Goal: Task Accomplishment & Management: Manage account settings

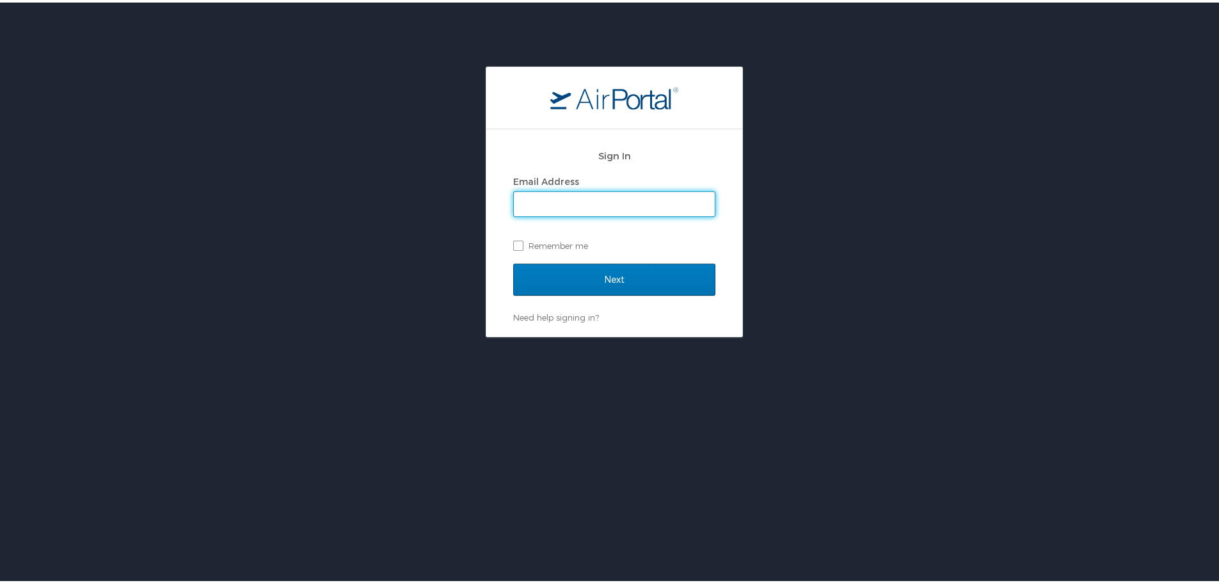
type input "[EMAIL_ADDRESS][DOMAIN_NAME]"
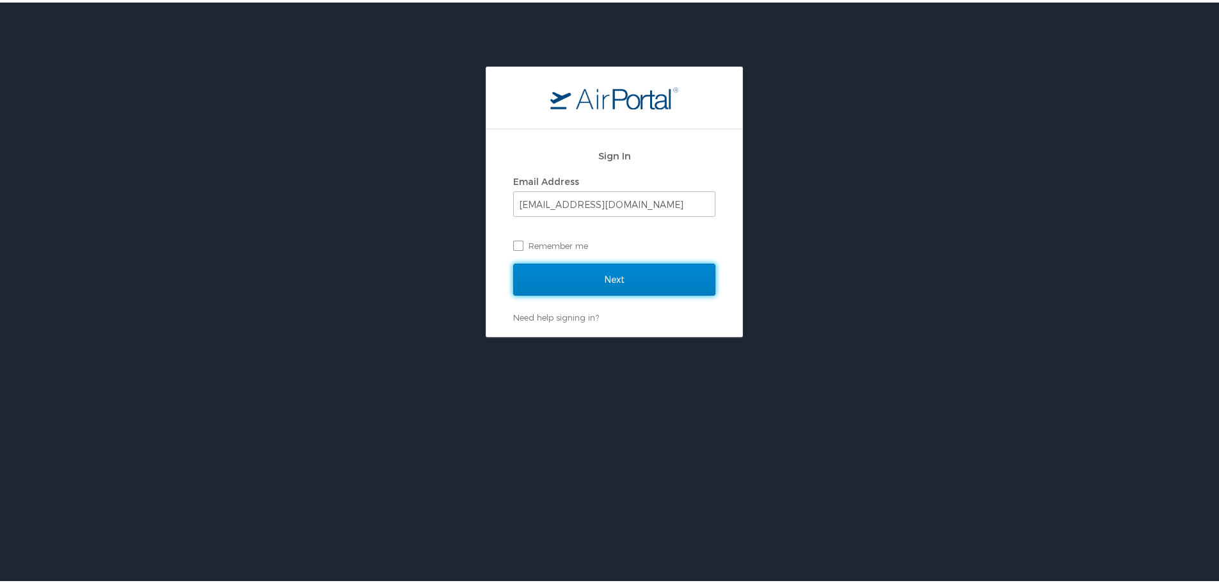
click at [580, 273] on input "Next" at bounding box center [614, 277] width 202 height 32
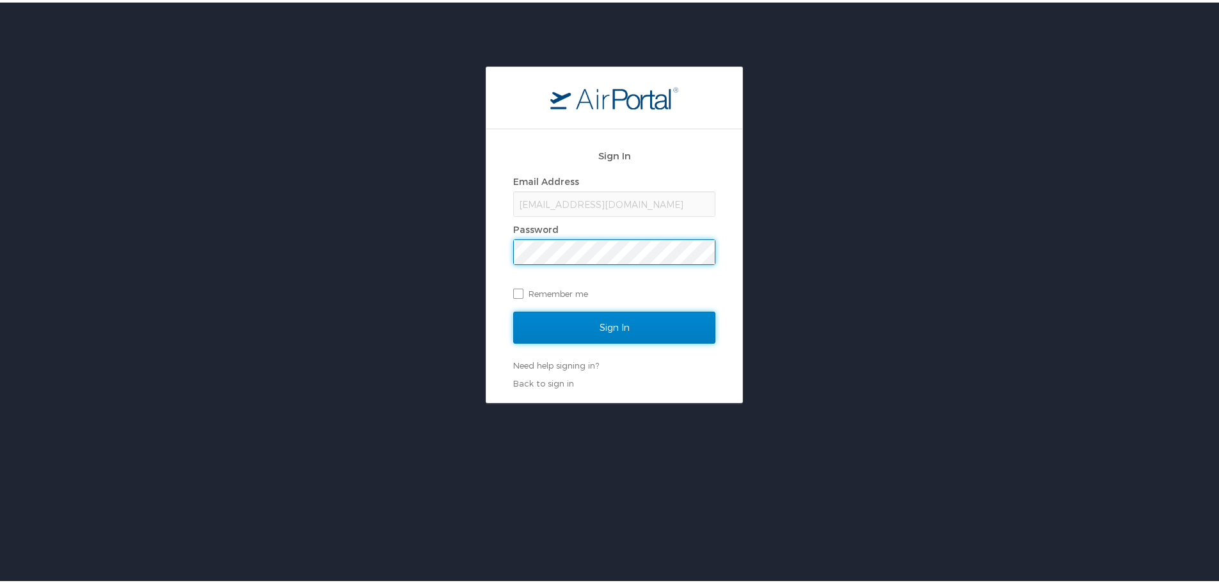
click at [565, 319] on input "Sign In" at bounding box center [614, 325] width 202 height 32
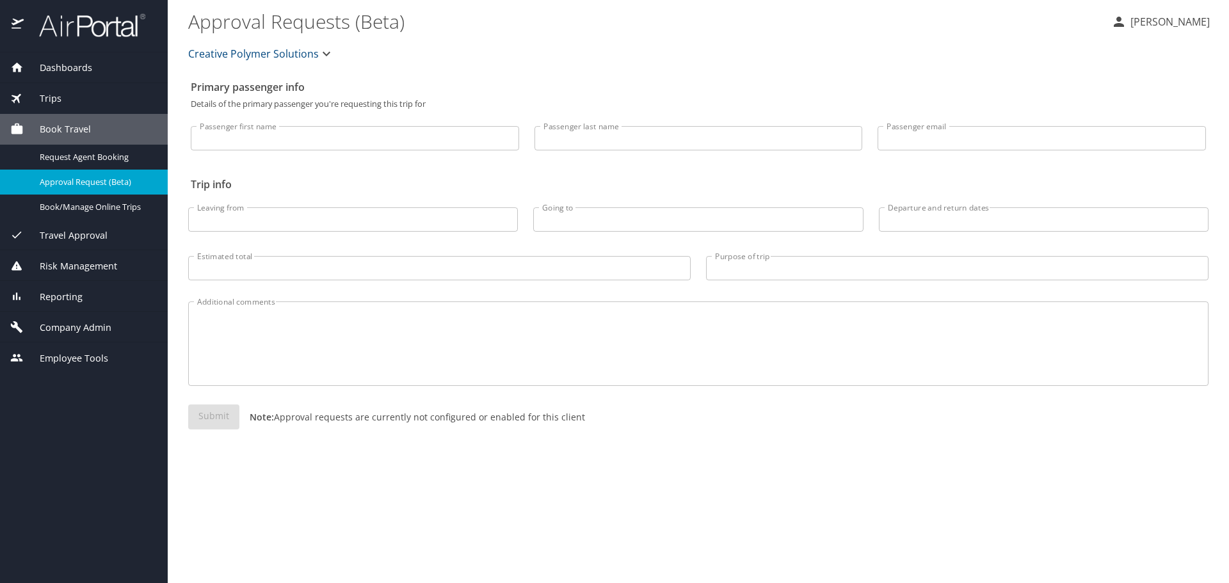
click at [92, 328] on span "Company Admin" at bounding box center [68, 328] width 88 height 14
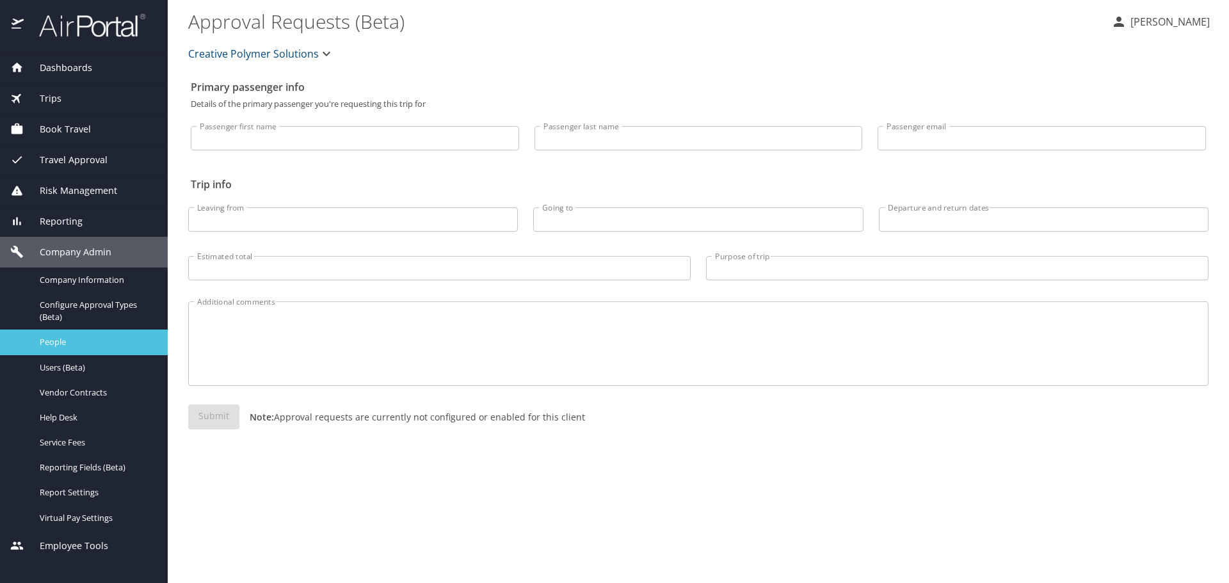
click at [71, 344] on span "People" at bounding box center [96, 342] width 113 height 12
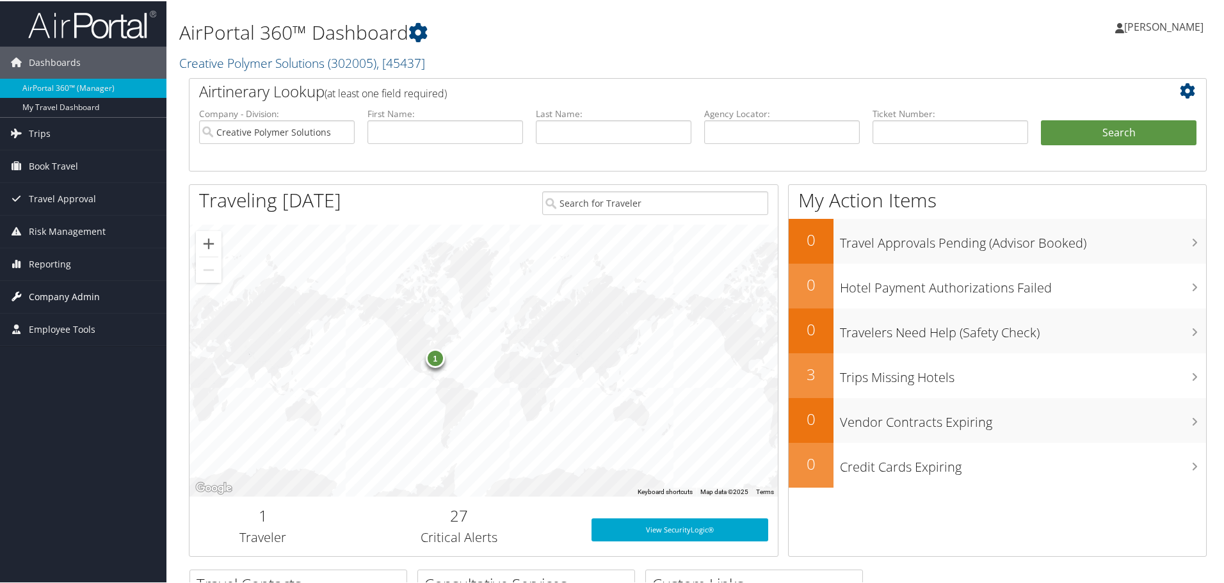
click at [79, 289] on span "Company Admin" at bounding box center [64, 296] width 71 height 32
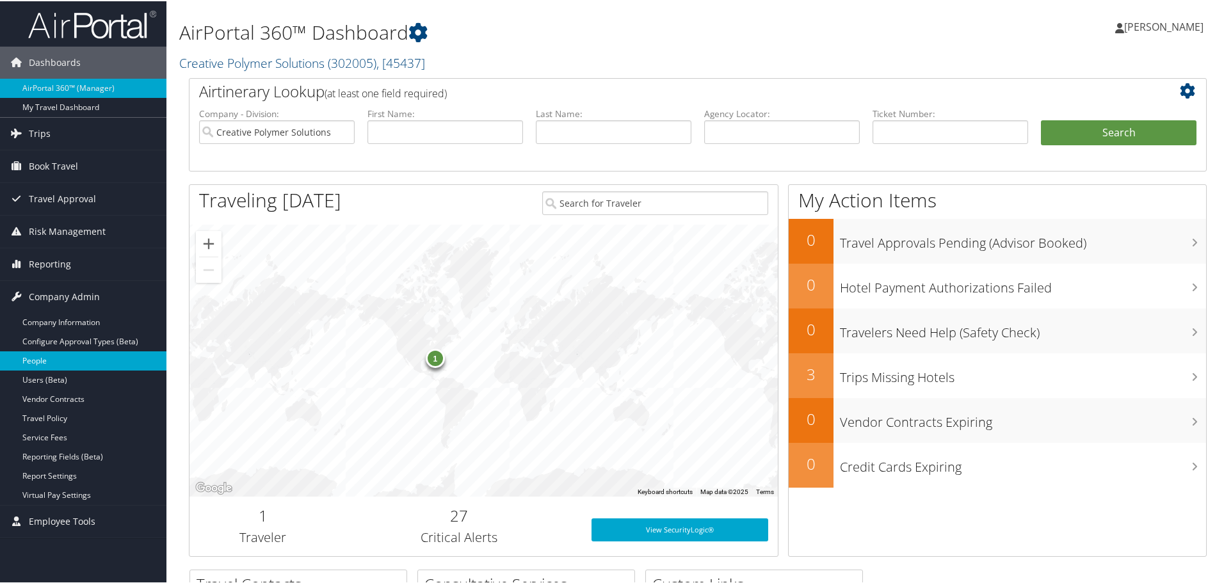
click at [65, 362] on link "People" at bounding box center [83, 359] width 166 height 19
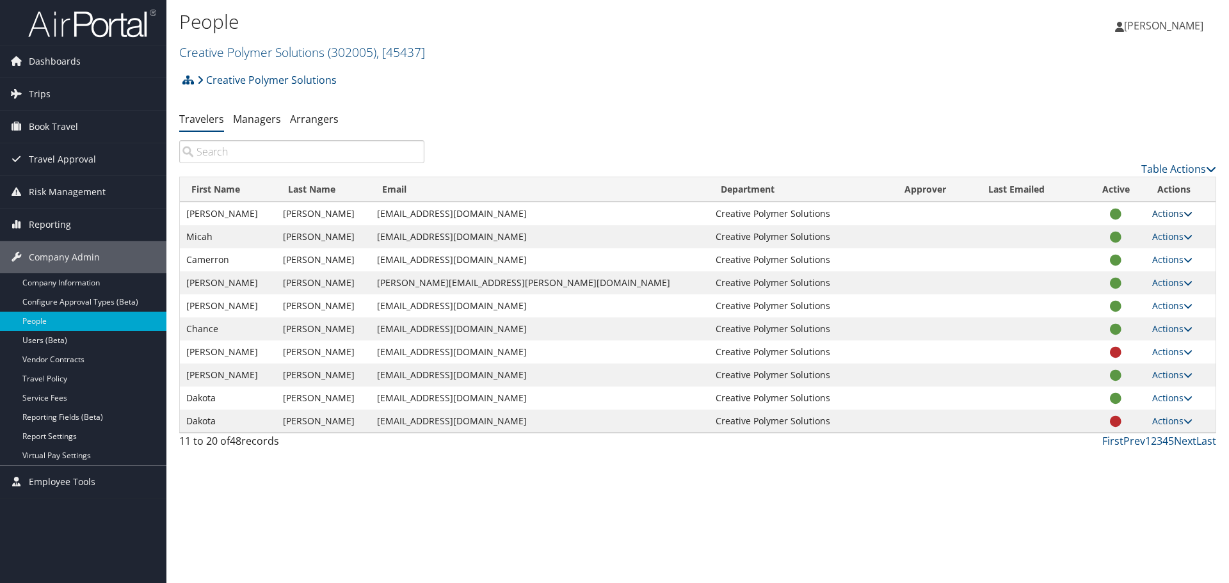
click at [1177, 213] on link "Actions" at bounding box center [1172, 213] width 40 height 12
click at [1126, 232] on link "User Settings" at bounding box center [1125, 232] width 118 height 22
click at [44, 340] on link "Users (Beta)" at bounding box center [83, 340] width 166 height 19
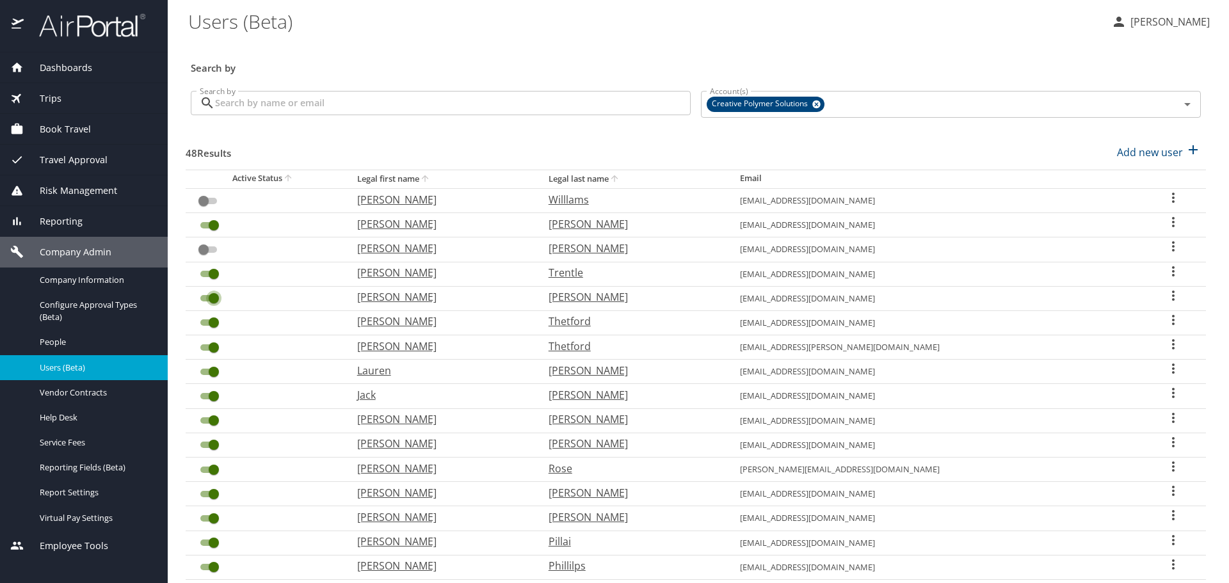
click at [204, 298] on input "User Search Table" at bounding box center [214, 298] width 46 height 15
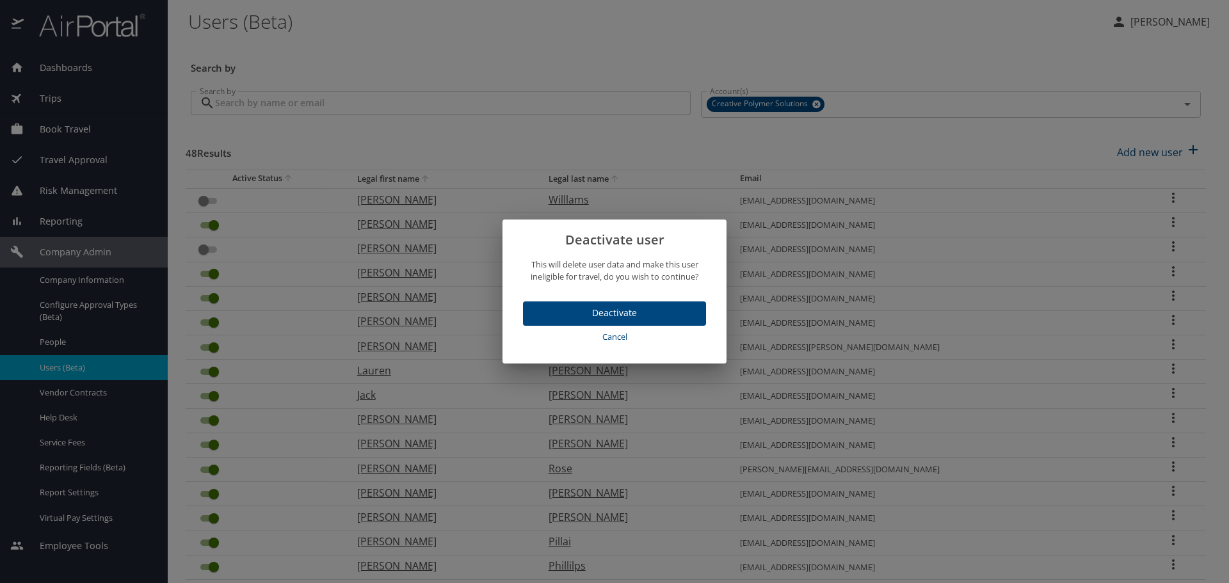
click at [665, 312] on span "Deactivate" at bounding box center [614, 313] width 163 height 16
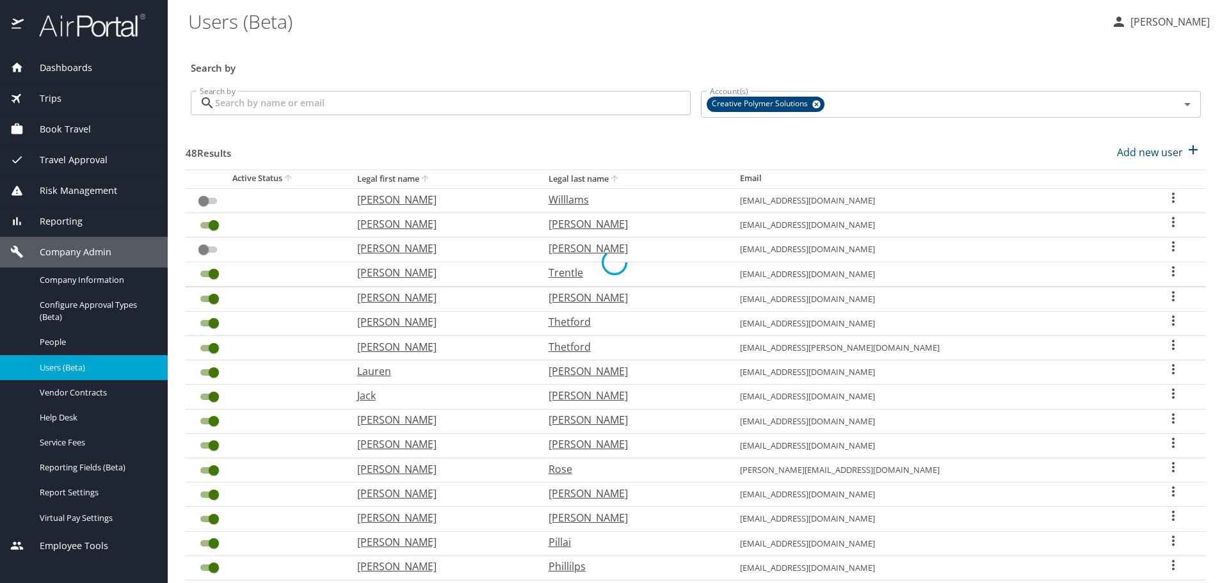
checkbox input "false"
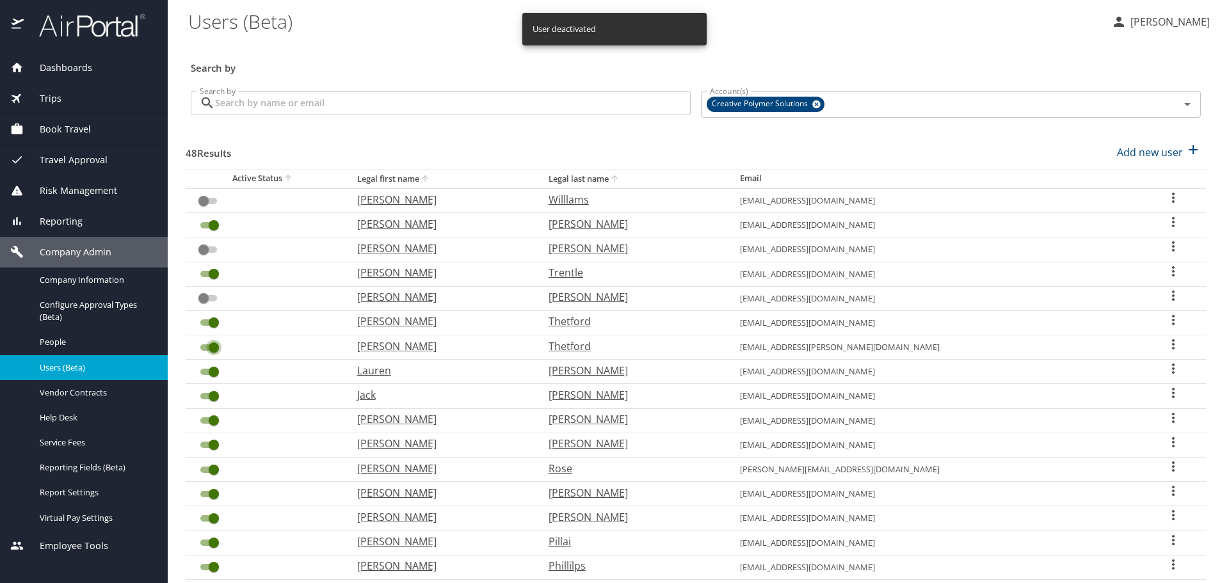
click at [205, 346] on input "User Search Table" at bounding box center [214, 347] width 46 height 15
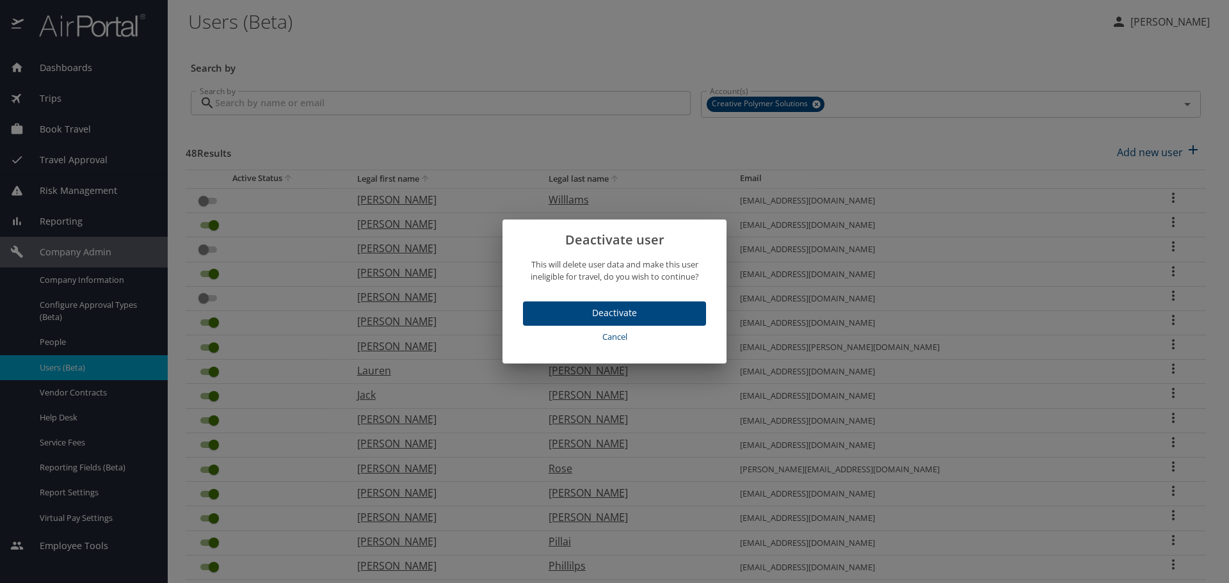
click at [647, 318] on span "Deactivate" at bounding box center [614, 313] width 163 height 16
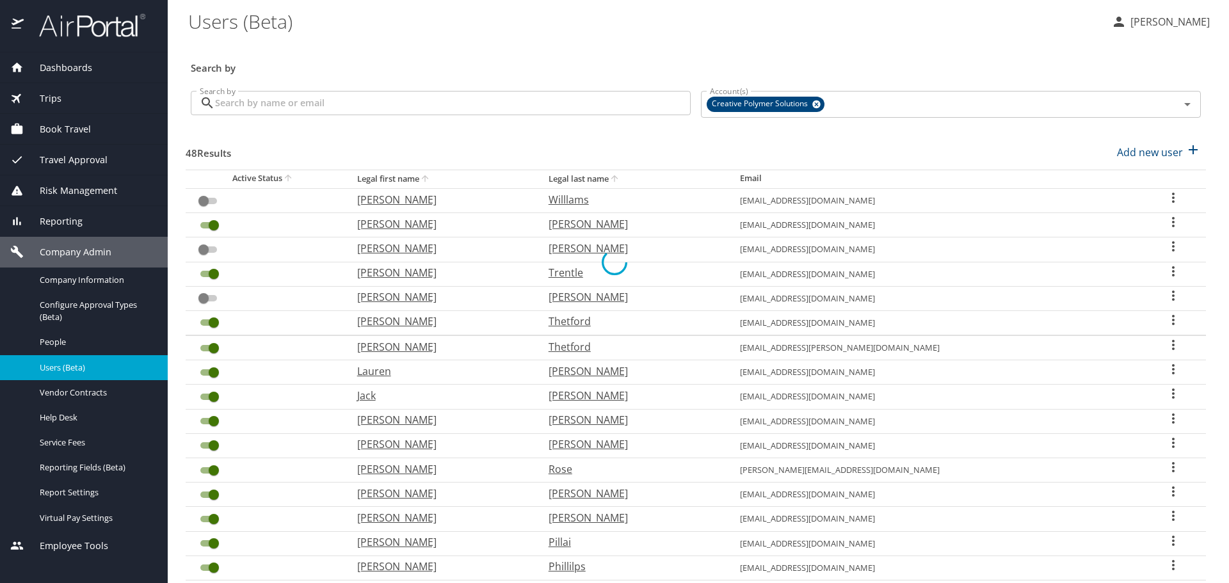
checkbox input "false"
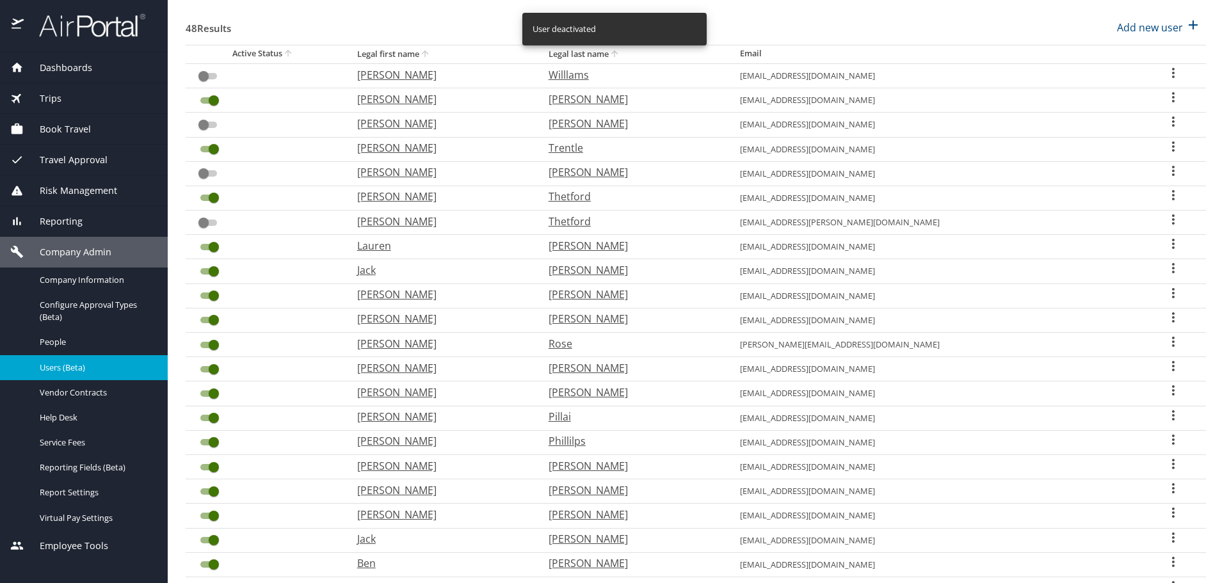
scroll to position [128, 0]
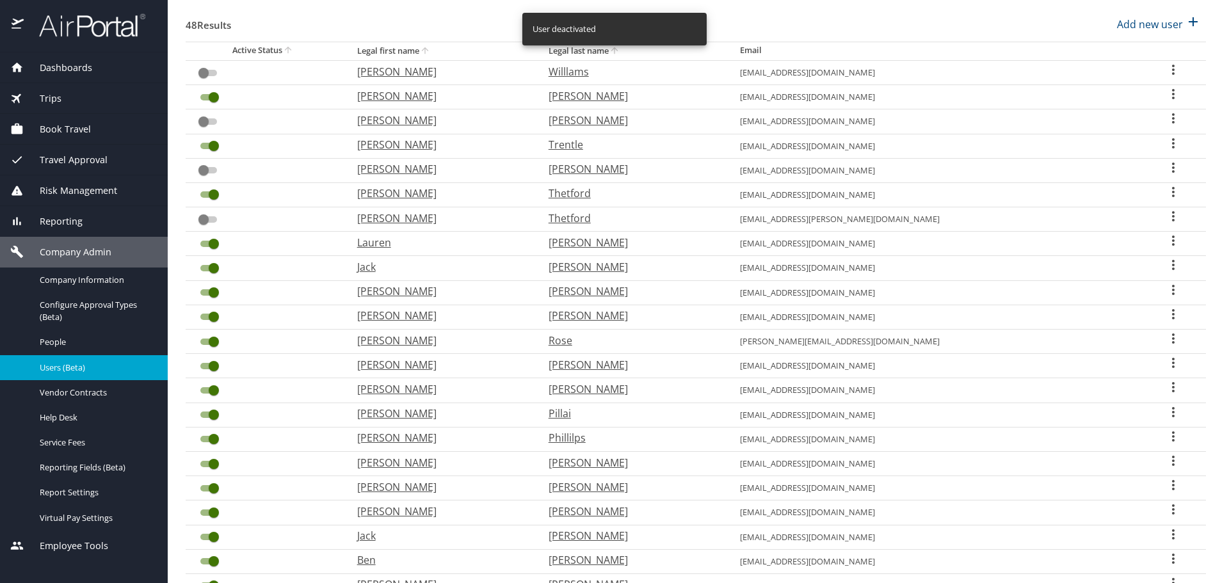
click at [209, 268] on input "User Search Table" at bounding box center [214, 268] width 46 height 15
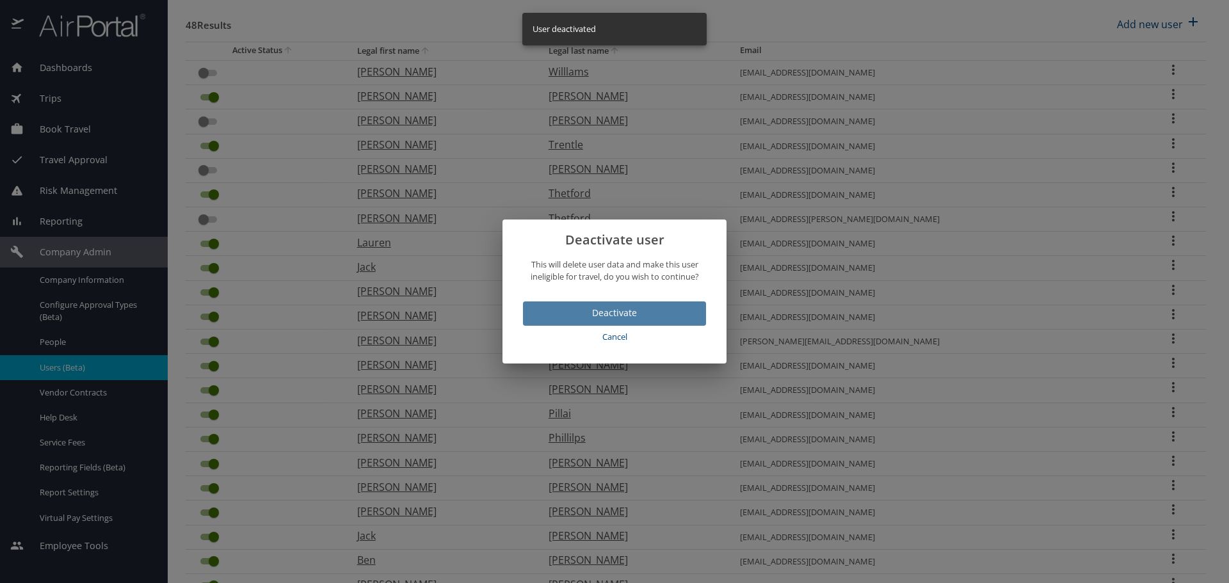
click at [625, 311] on span "Deactivate" at bounding box center [614, 313] width 163 height 16
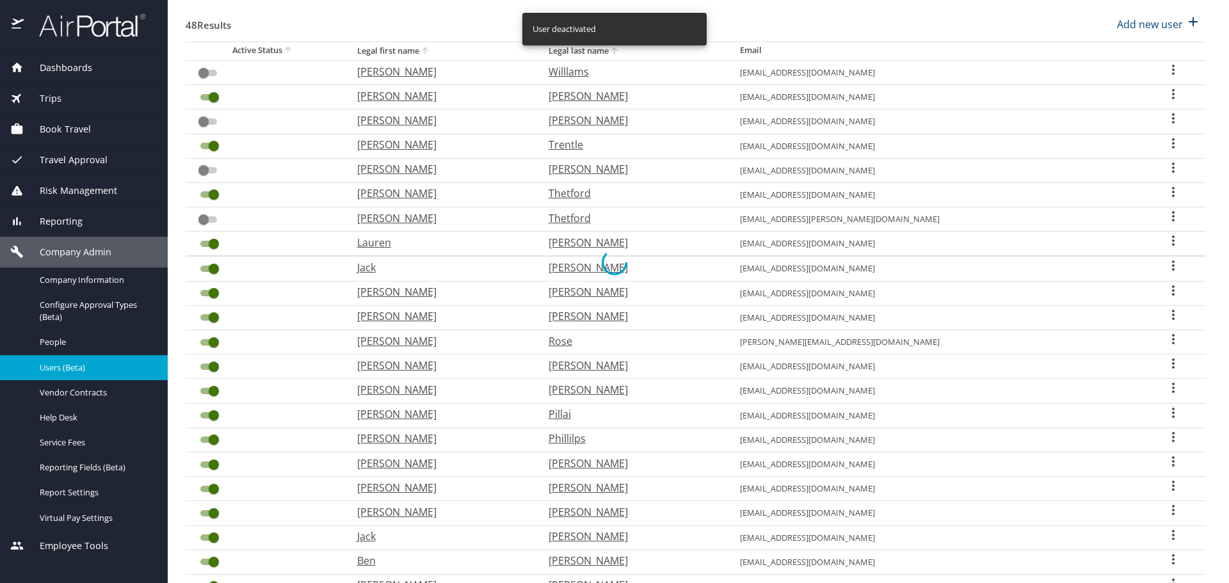
checkbox input "false"
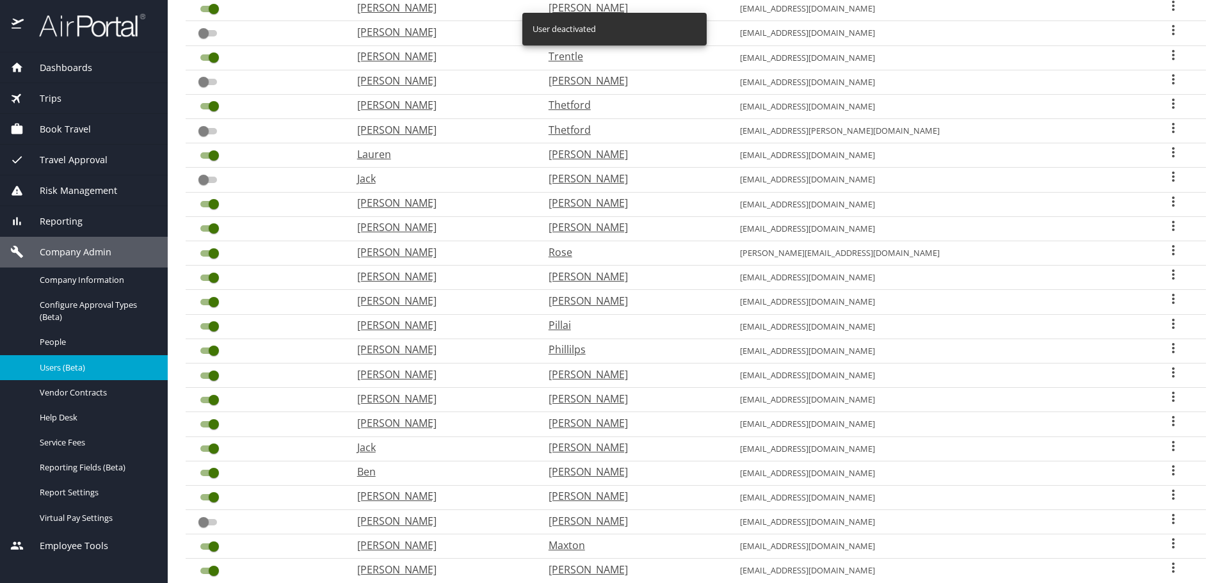
scroll to position [283, 0]
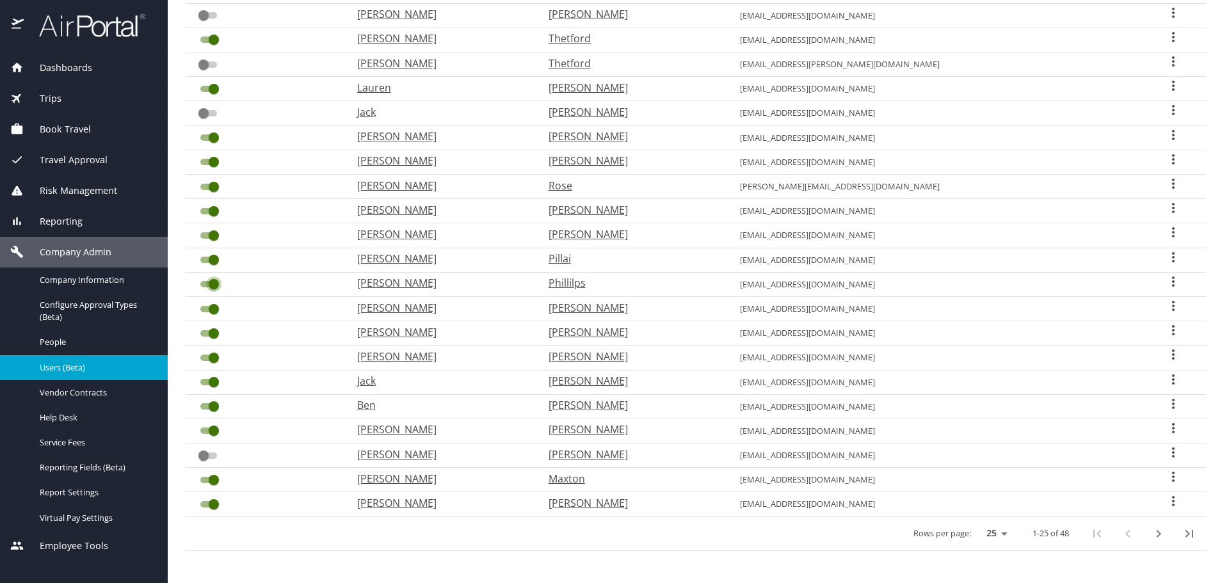
click at [209, 282] on input "User Search Table" at bounding box center [214, 284] width 46 height 15
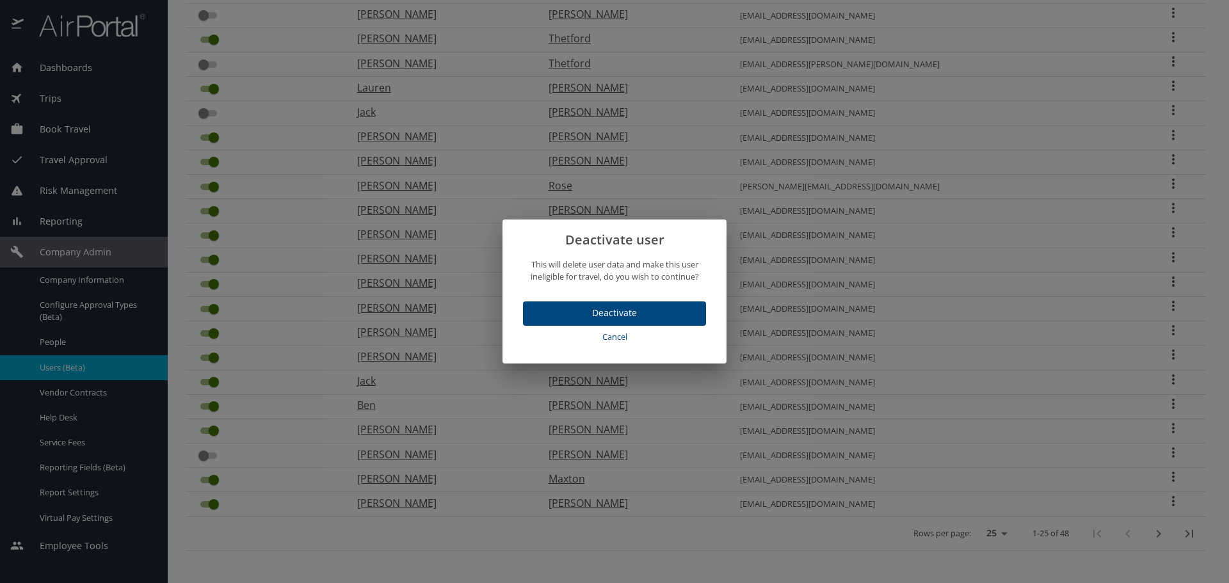
click at [632, 316] on span "Deactivate" at bounding box center [614, 313] width 163 height 16
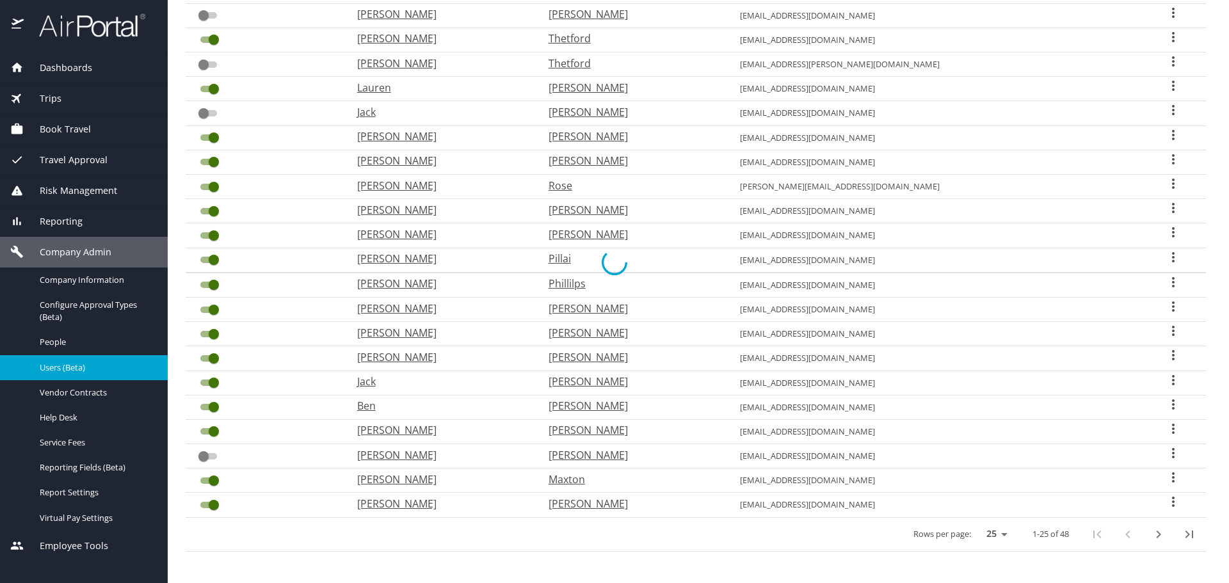
checkbox input "false"
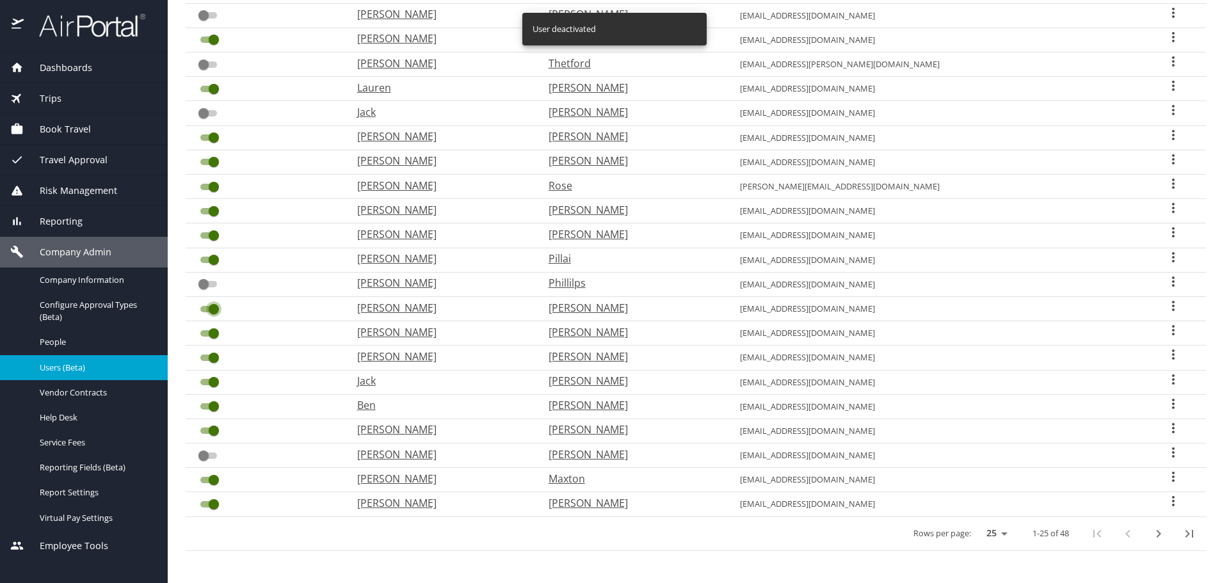
click at [205, 310] on input "User Search Table" at bounding box center [214, 308] width 46 height 15
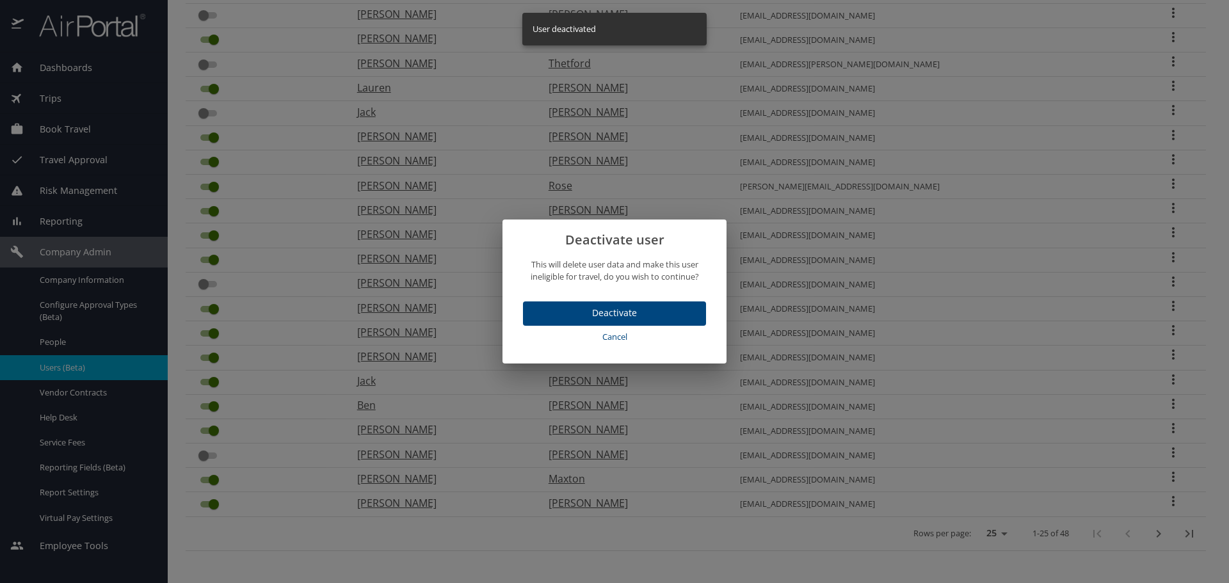
click at [651, 305] on span "Deactivate" at bounding box center [614, 313] width 163 height 16
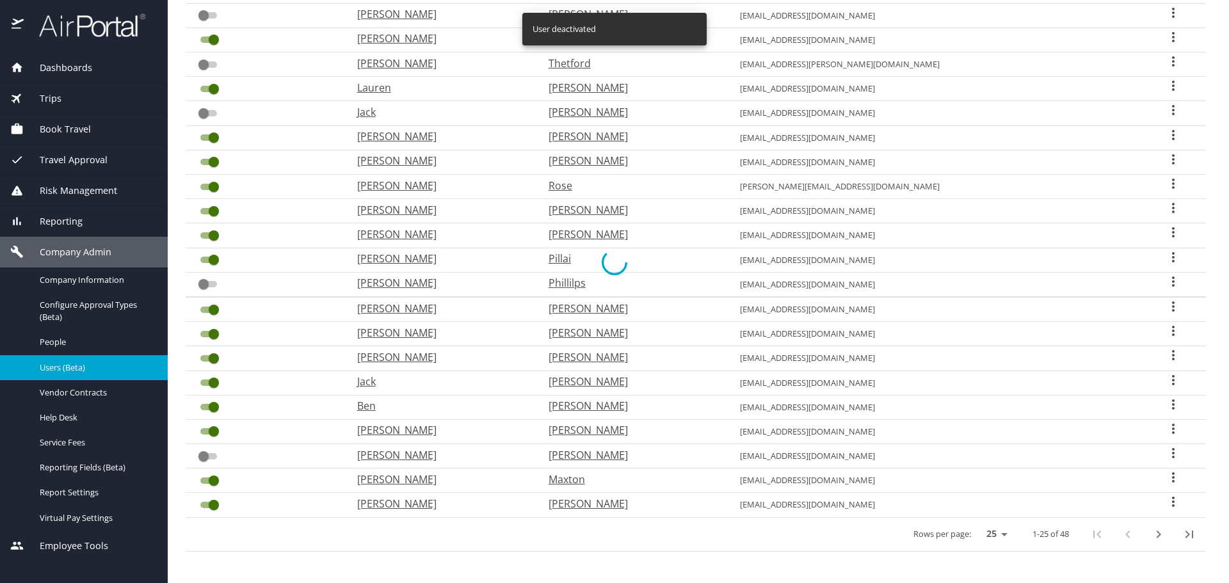
checkbox input "false"
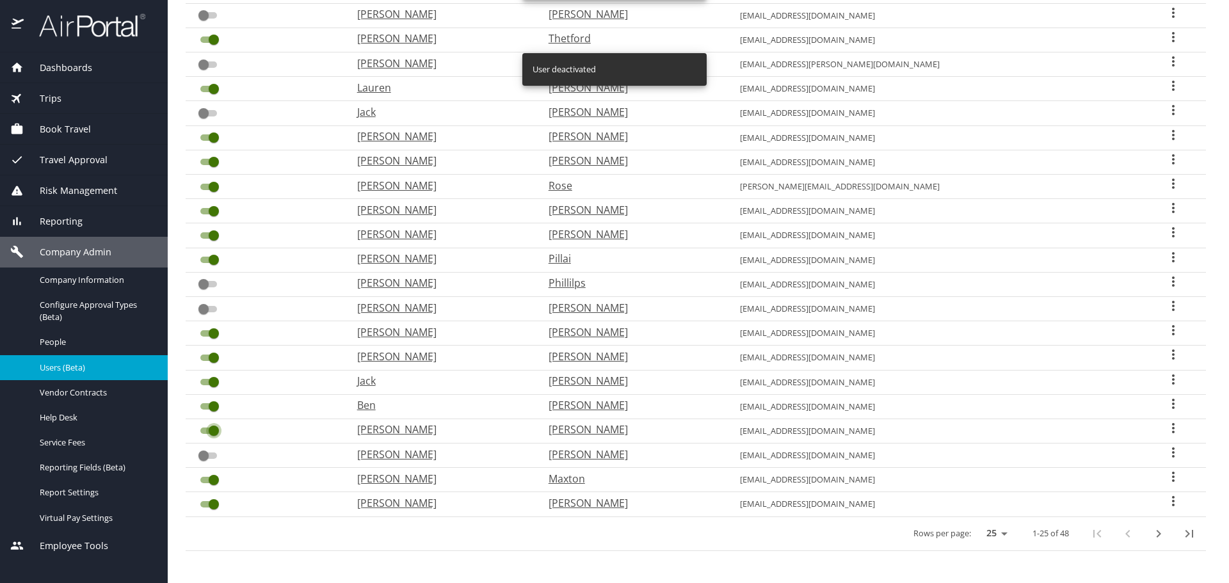
click at [206, 429] on input "User Search Table" at bounding box center [214, 430] width 46 height 15
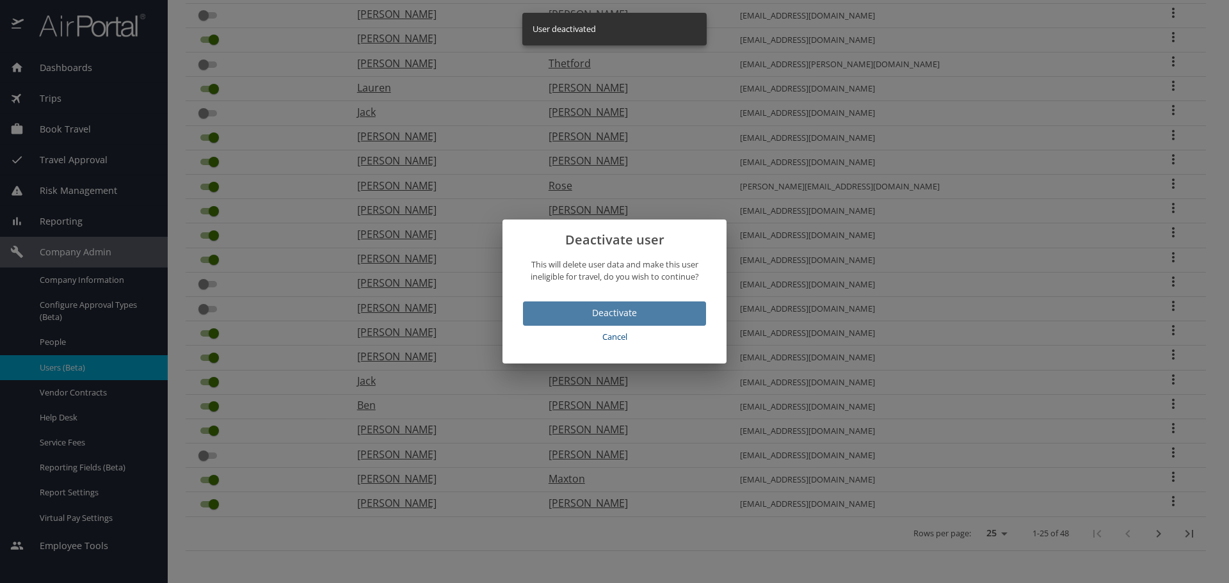
click at [612, 309] on span "Deactivate" at bounding box center [614, 313] width 163 height 16
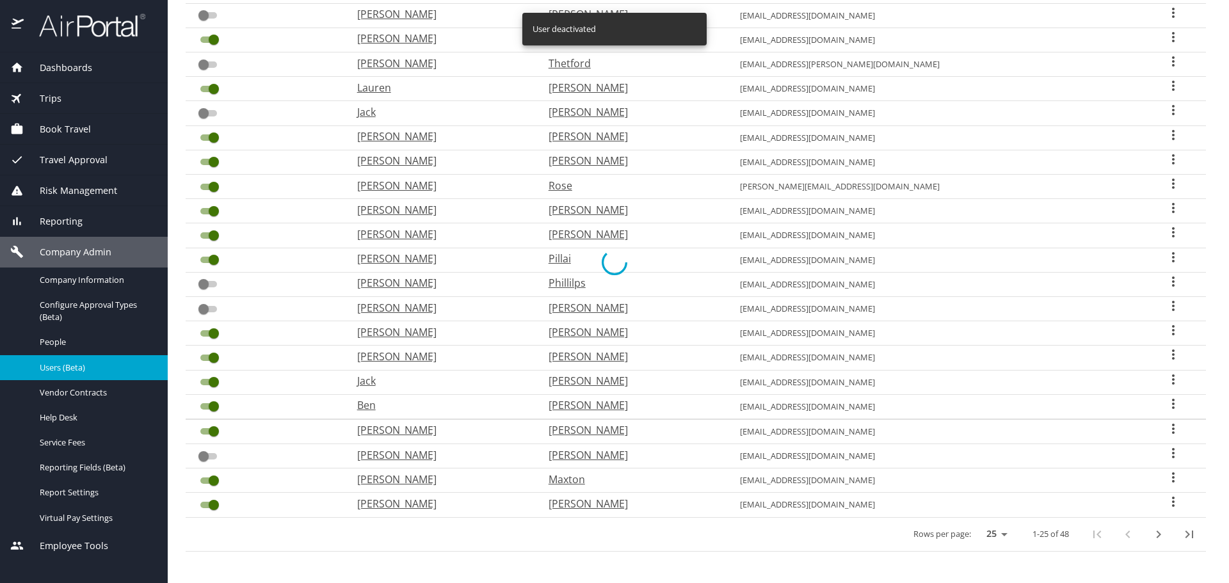
checkbox input "false"
click at [1151, 536] on icon "next page" at bounding box center [1158, 533] width 15 height 15
checkbox input "true"
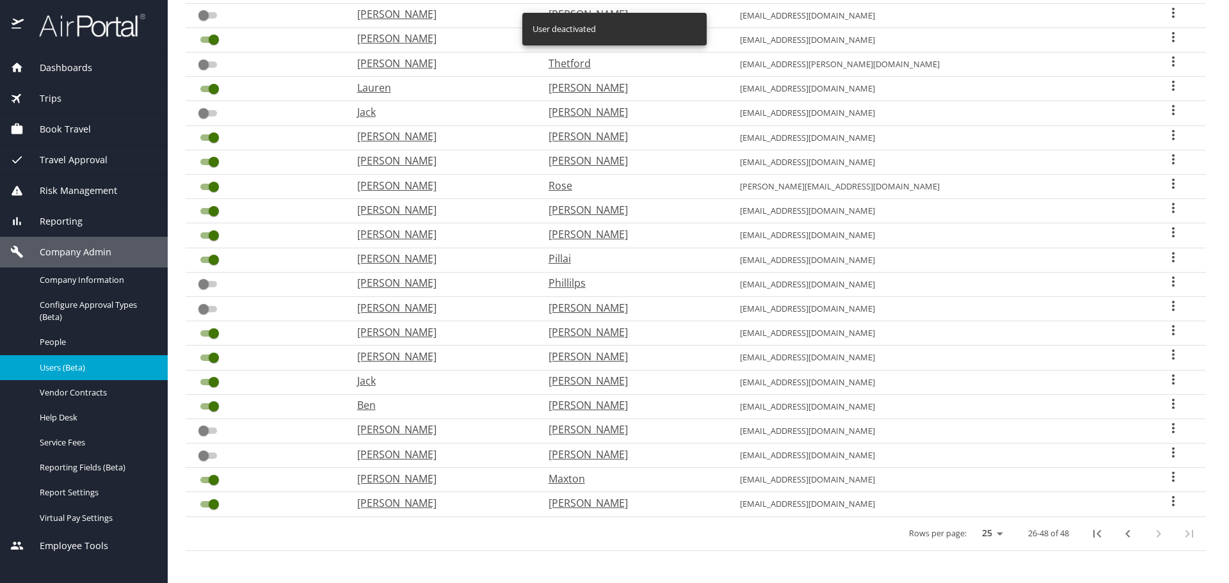
checkbox input "false"
checkbox input "true"
checkbox input "false"
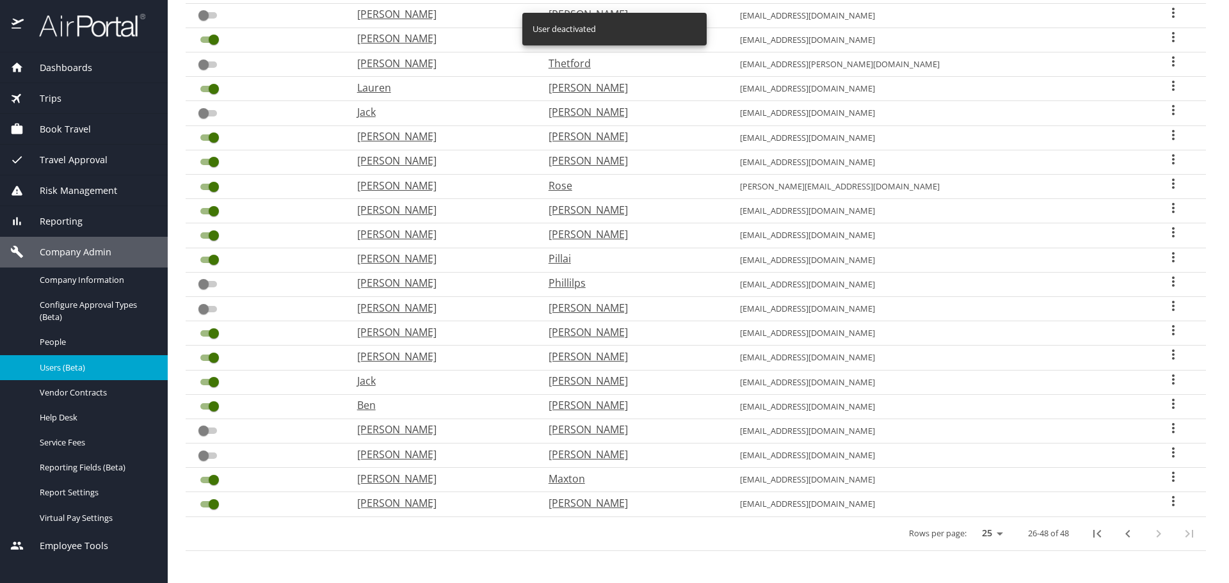
checkbox input "true"
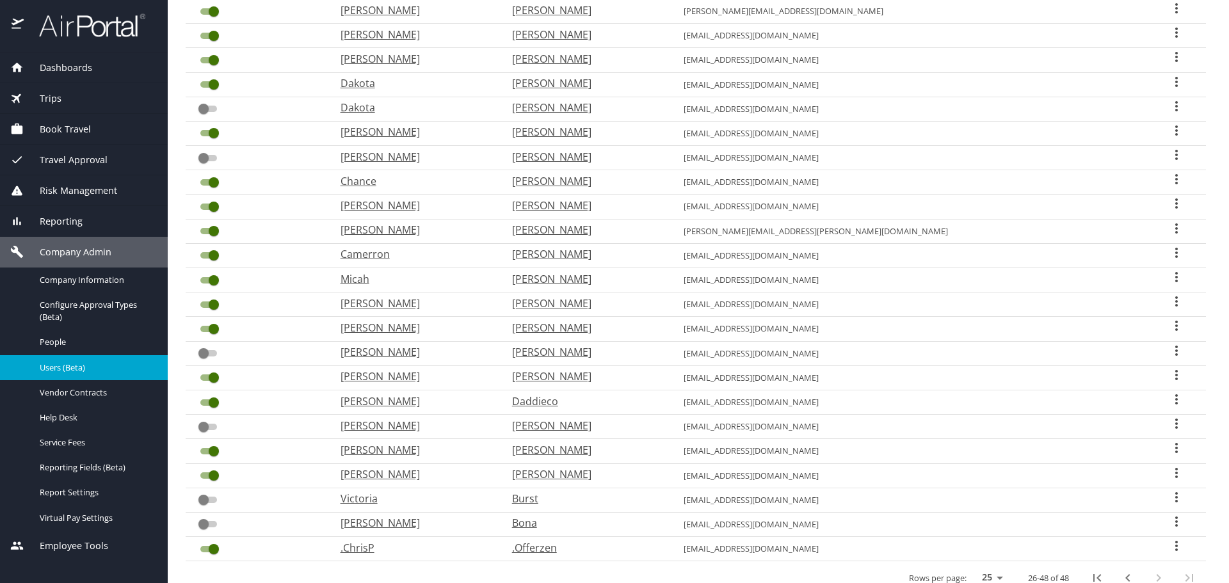
scroll to position [170, 0]
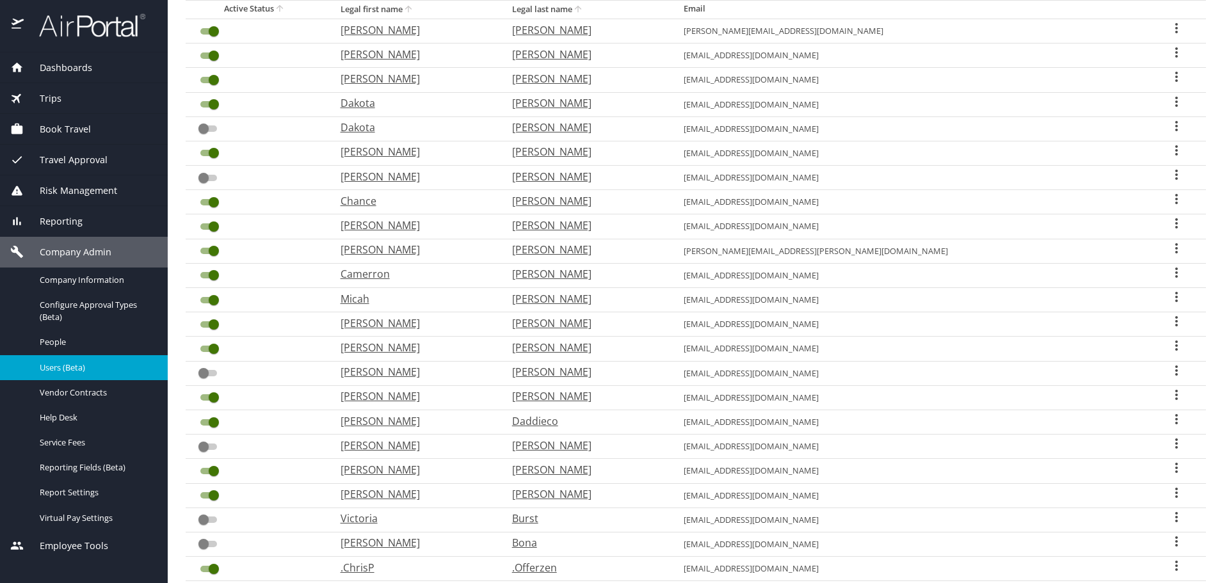
click at [207, 425] on input "User Search Table" at bounding box center [214, 422] width 46 height 15
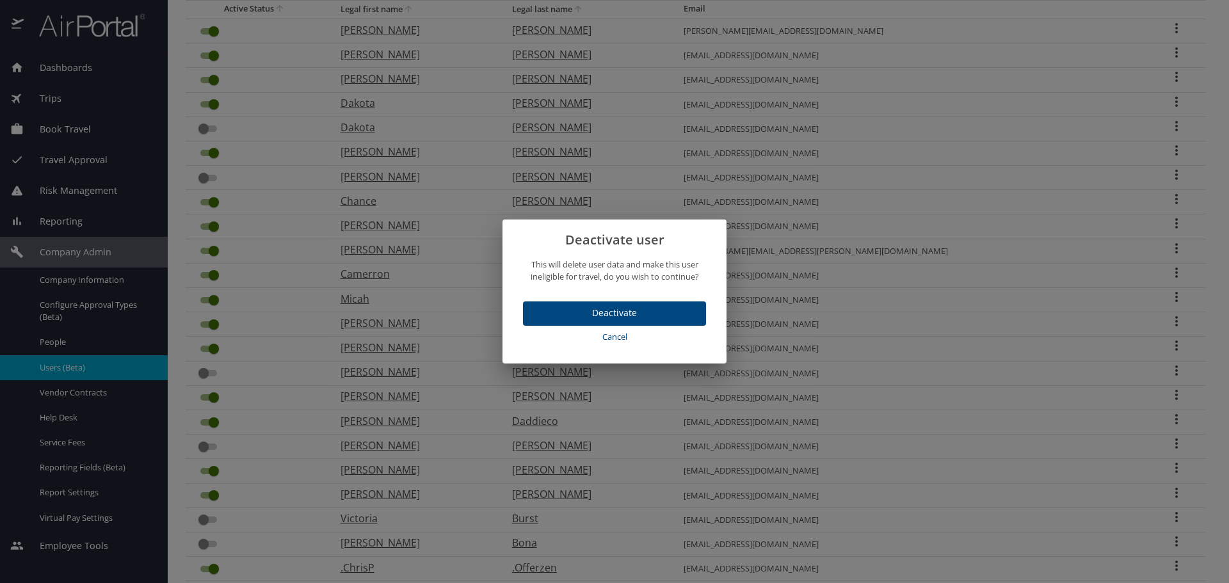
click at [607, 312] on span "Deactivate" at bounding box center [614, 313] width 163 height 16
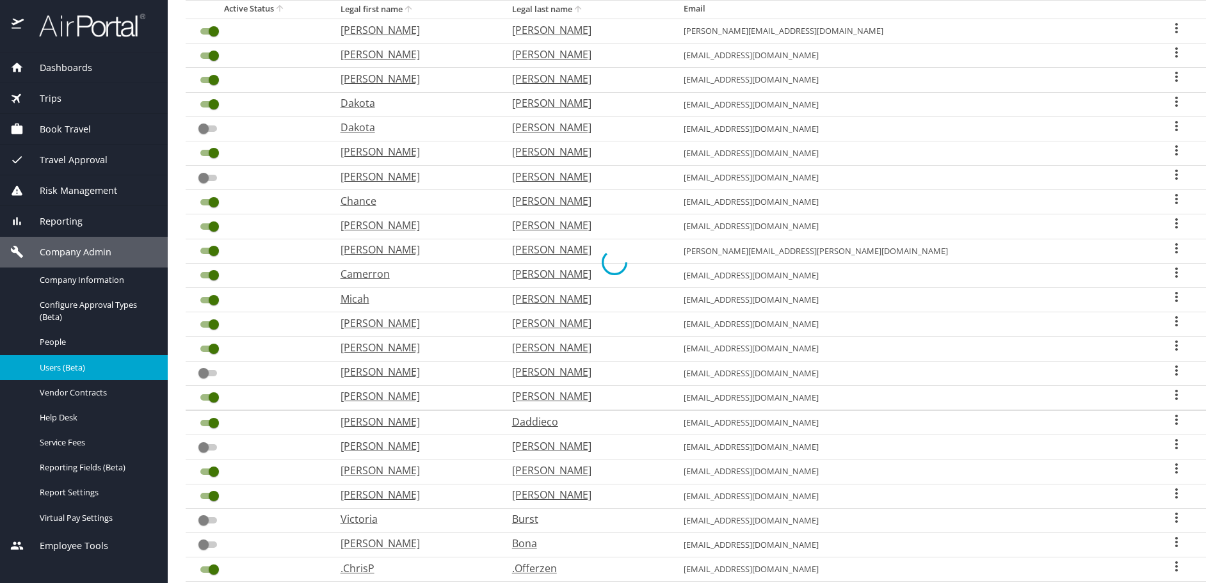
checkbox input "false"
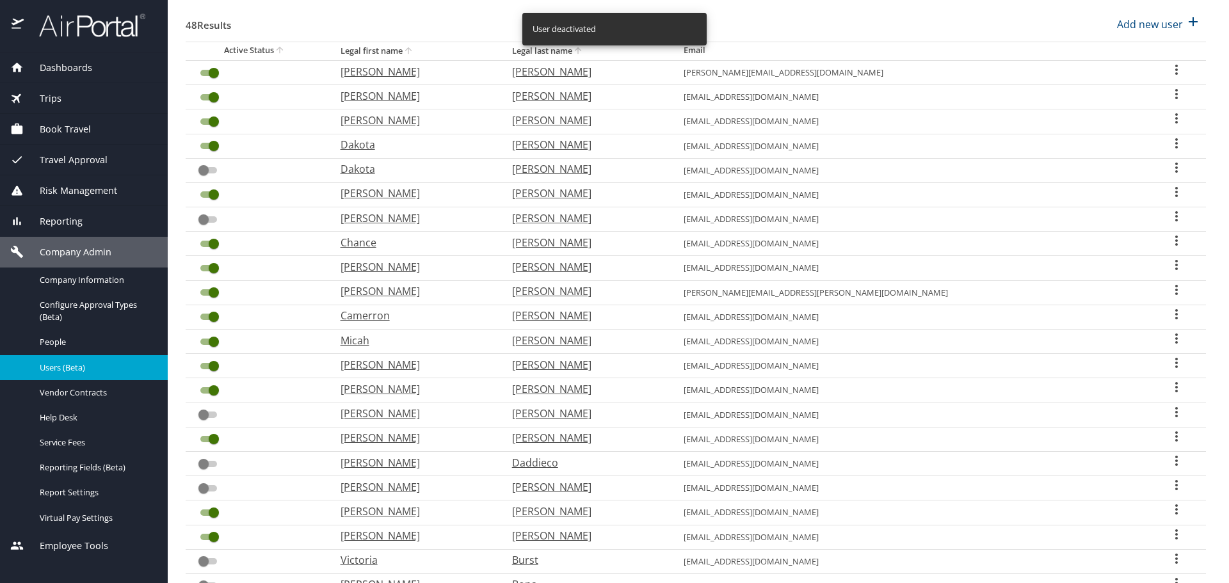
scroll to position [106, 0]
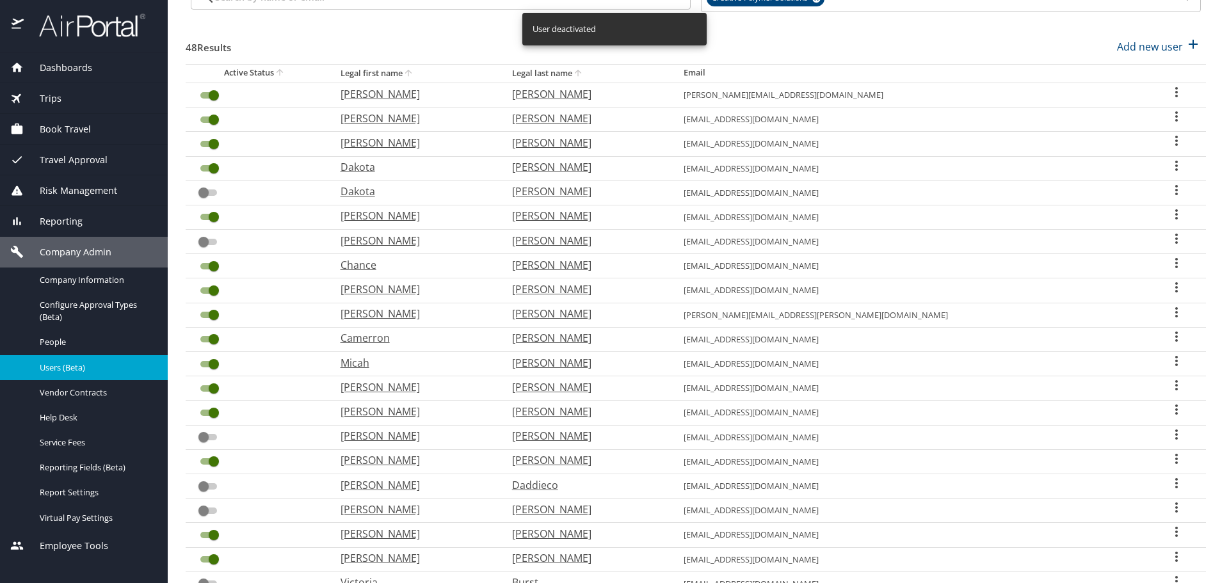
click at [205, 389] on input "User Search Table" at bounding box center [214, 388] width 46 height 15
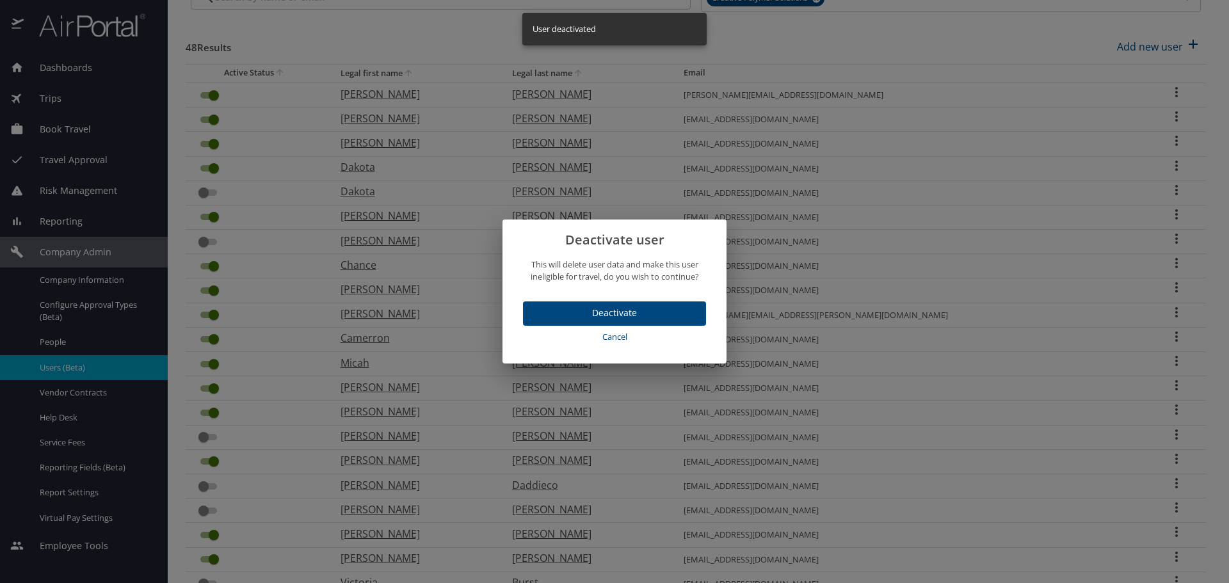
click at [603, 306] on span "Deactivate" at bounding box center [614, 313] width 163 height 16
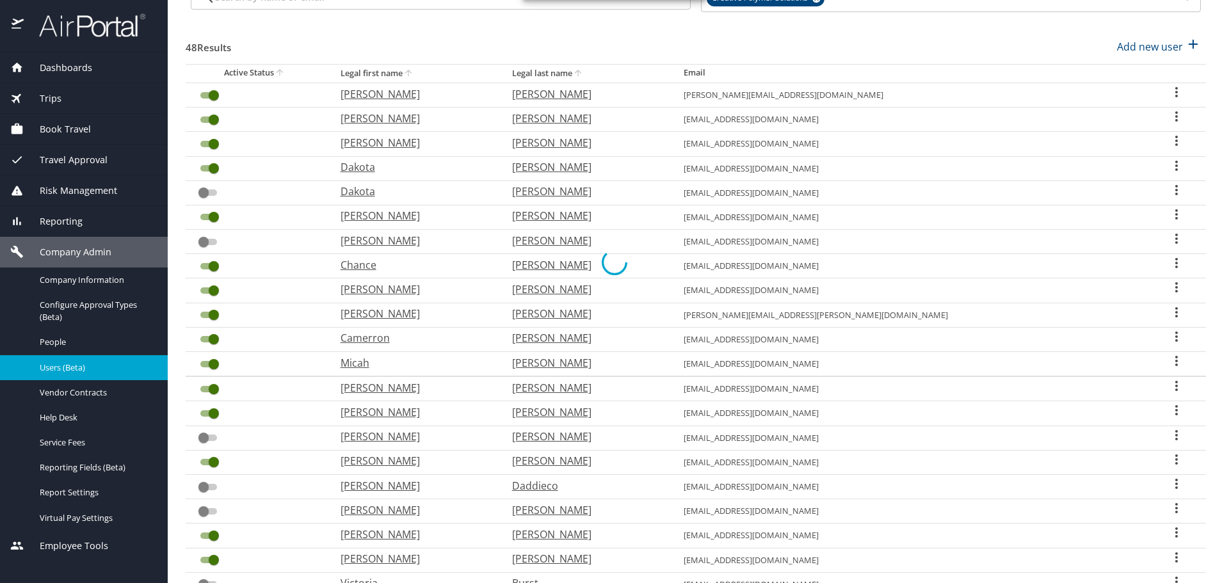
checkbox input "false"
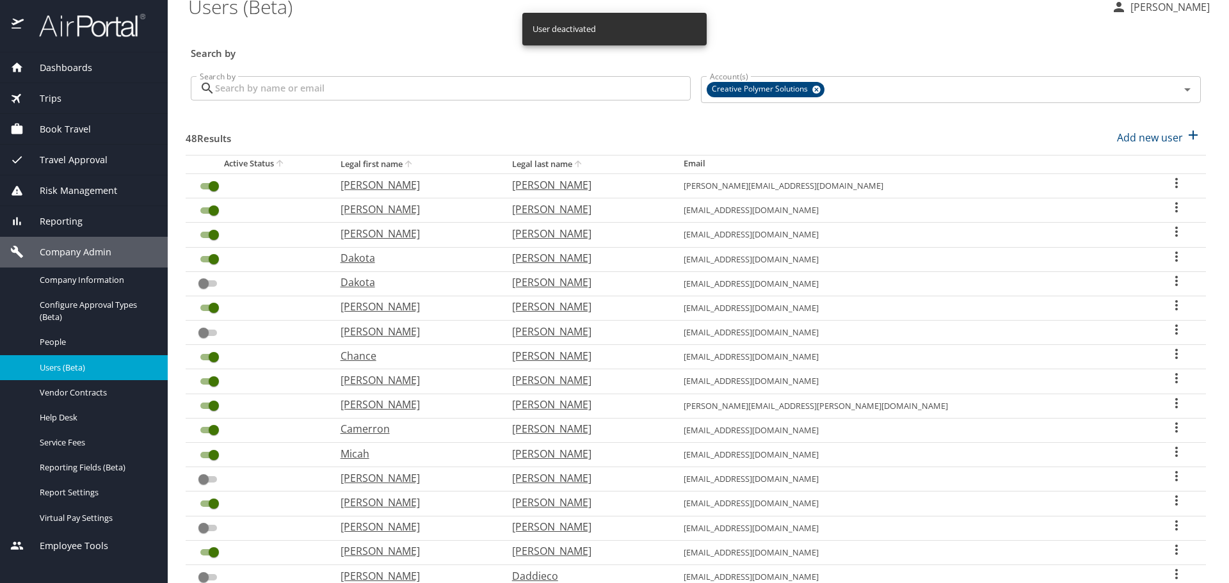
scroll to position [0, 0]
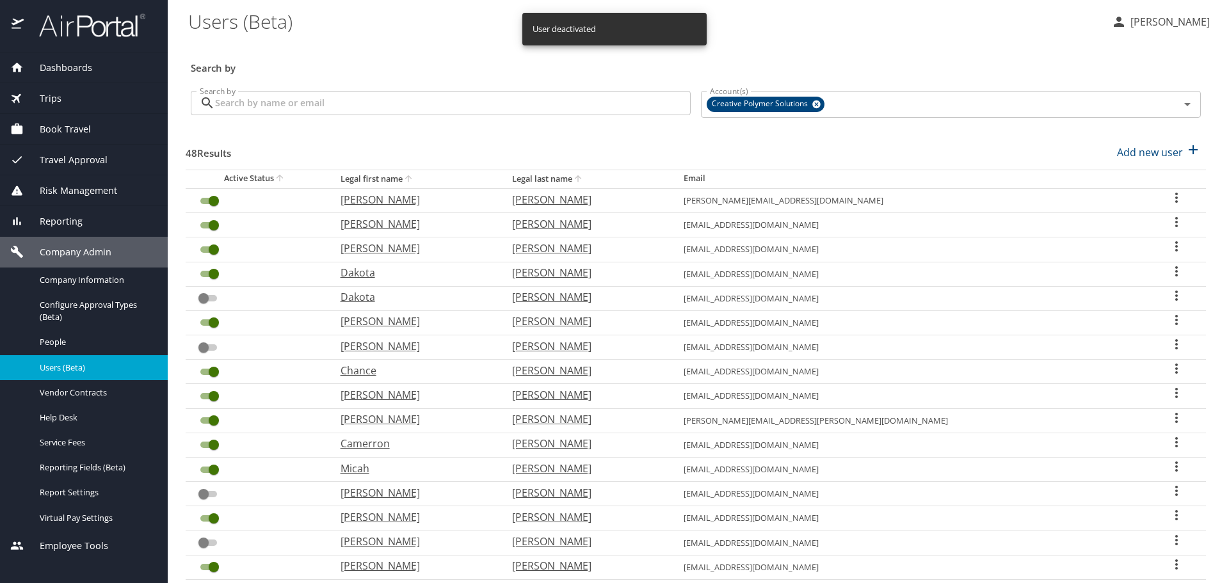
click at [209, 323] on input "User Search Table" at bounding box center [214, 322] width 46 height 15
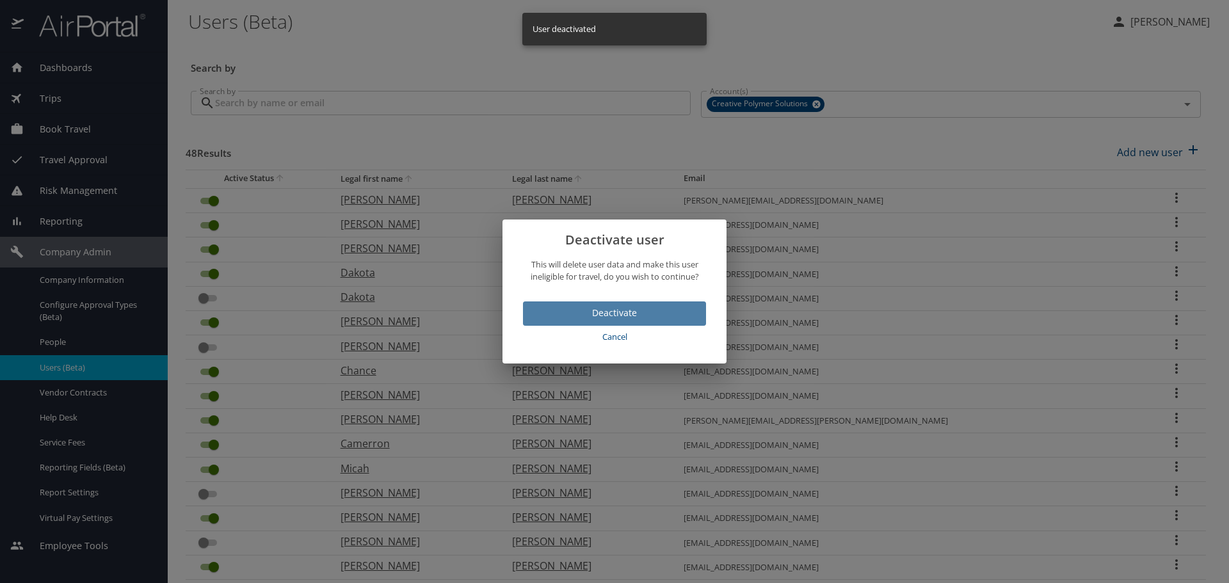
click at [593, 319] on span "Deactivate" at bounding box center [614, 313] width 163 height 16
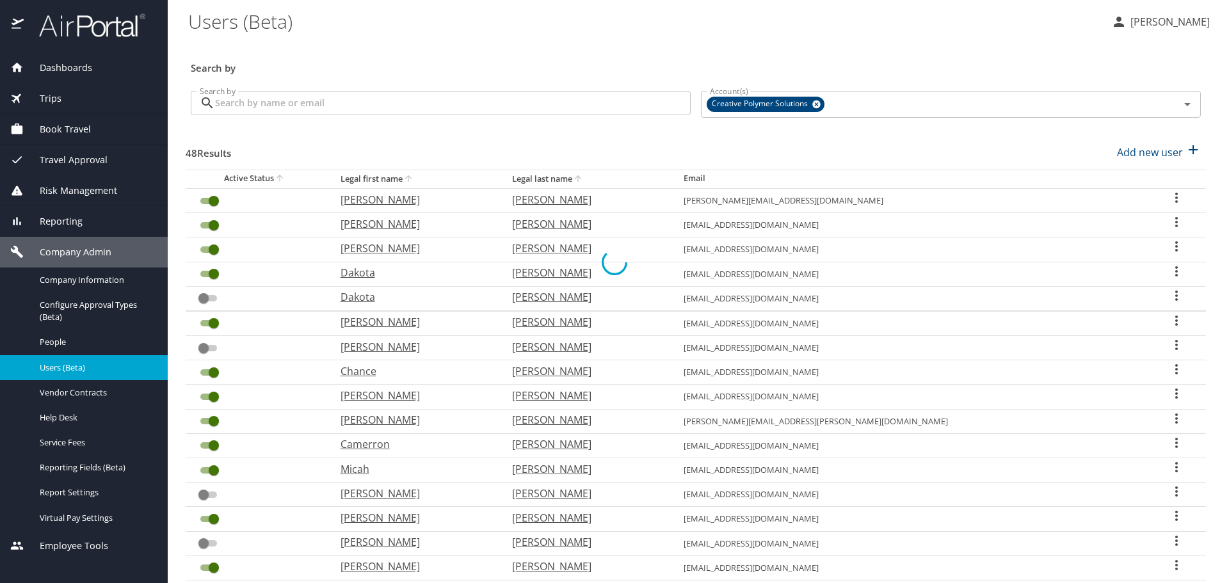
checkbox input "false"
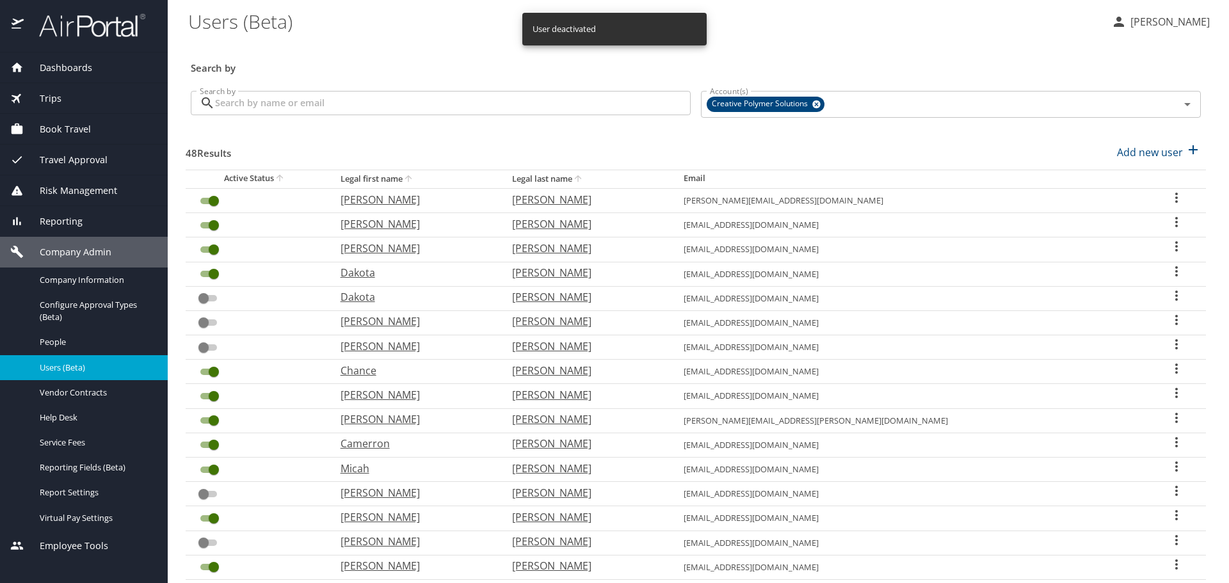
click at [1175, 198] on icon "User Search Table" at bounding box center [1176, 198] width 3 height 10
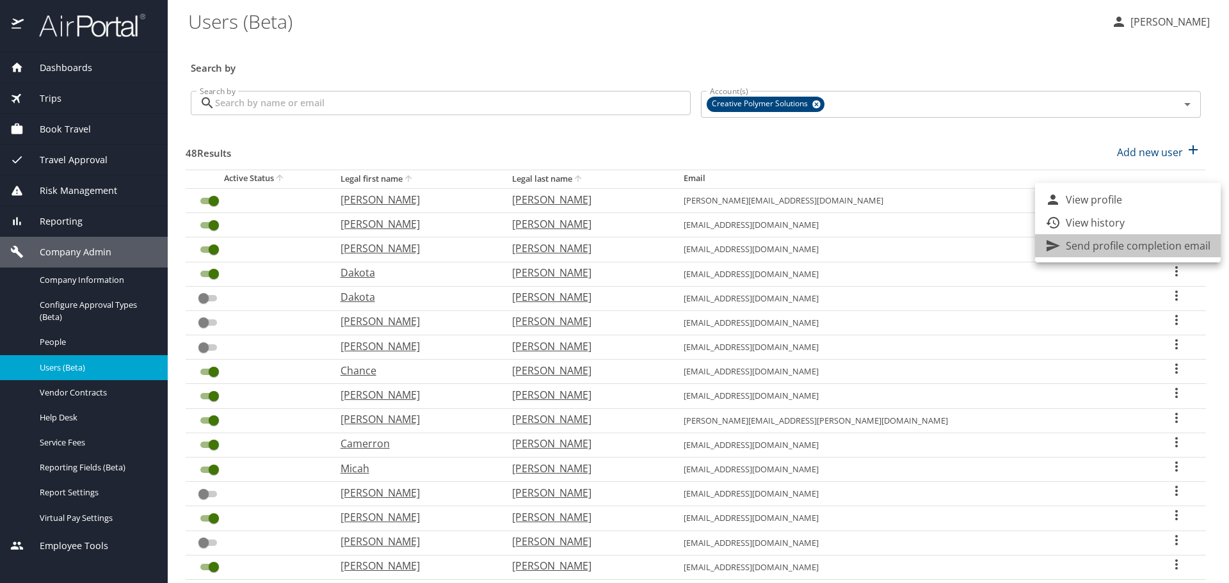
click at [1139, 247] on p "Send profile completion email" at bounding box center [1138, 245] width 145 height 15
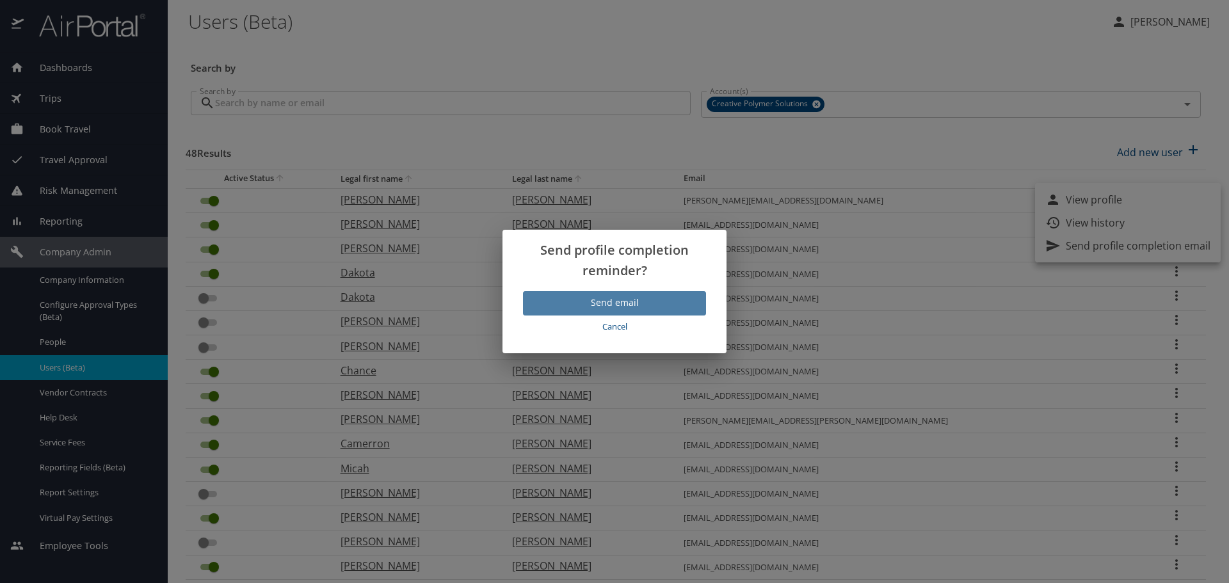
click at [633, 309] on span "Send email" at bounding box center [614, 303] width 163 height 16
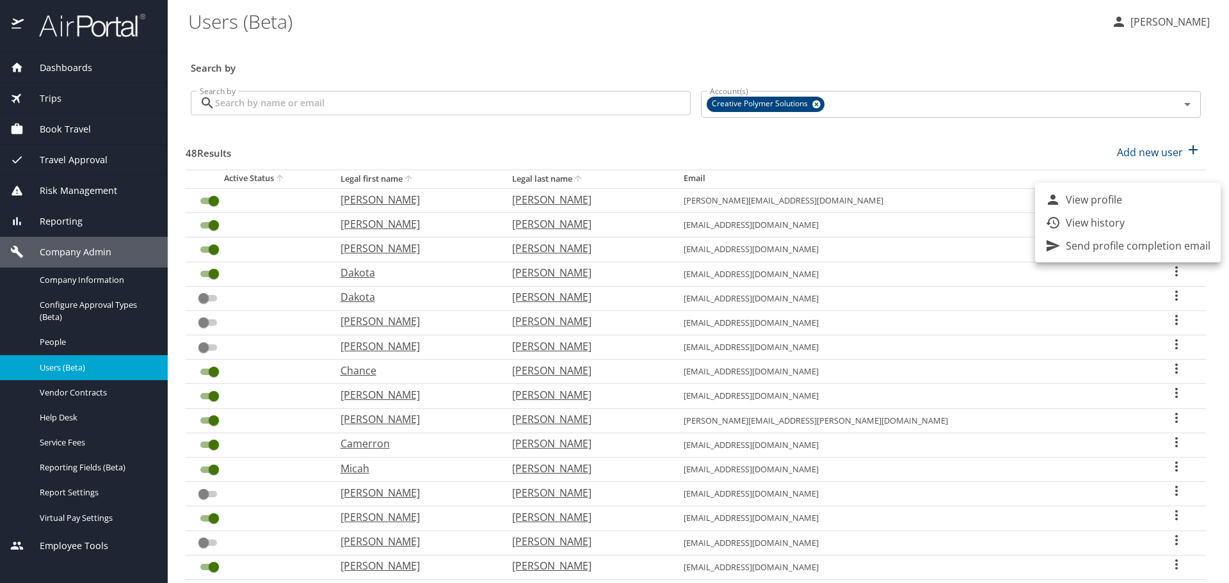
click at [73, 130] on div at bounding box center [614, 291] width 1229 height 583
click at [73, 132] on span "Book Travel" at bounding box center [57, 129] width 67 height 14
